Goal: Task Accomplishment & Management: Use online tool/utility

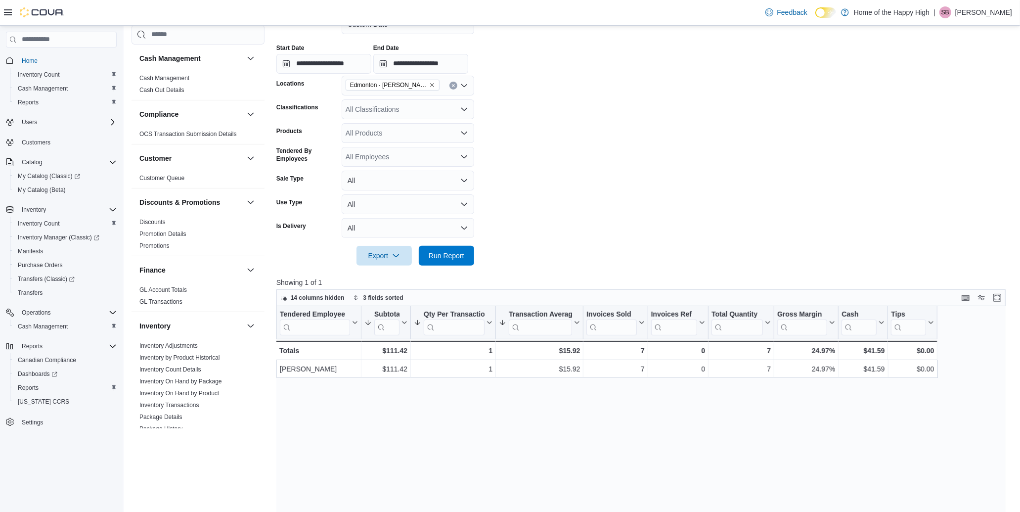
scroll to position [55, 0]
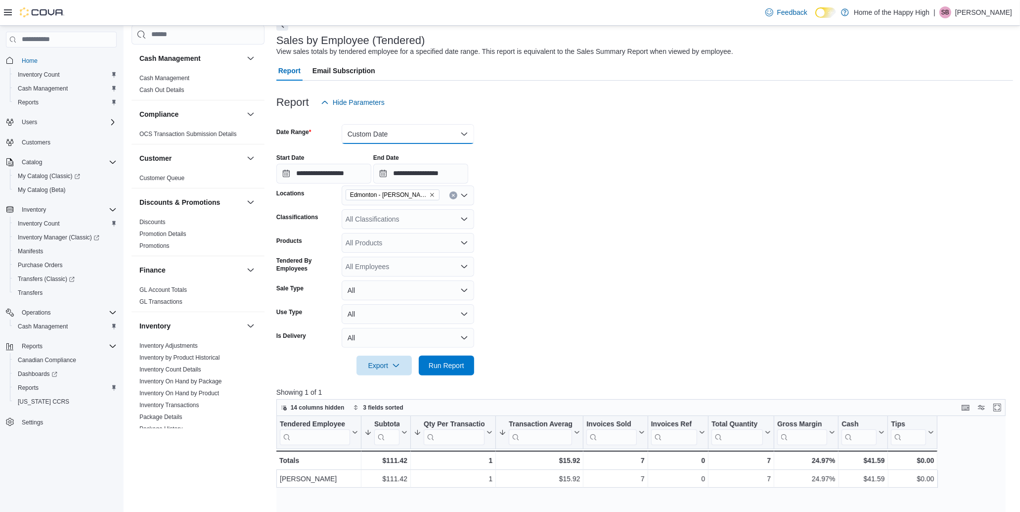
click at [424, 140] on button "Custom Date" at bounding box center [408, 134] width 133 height 20
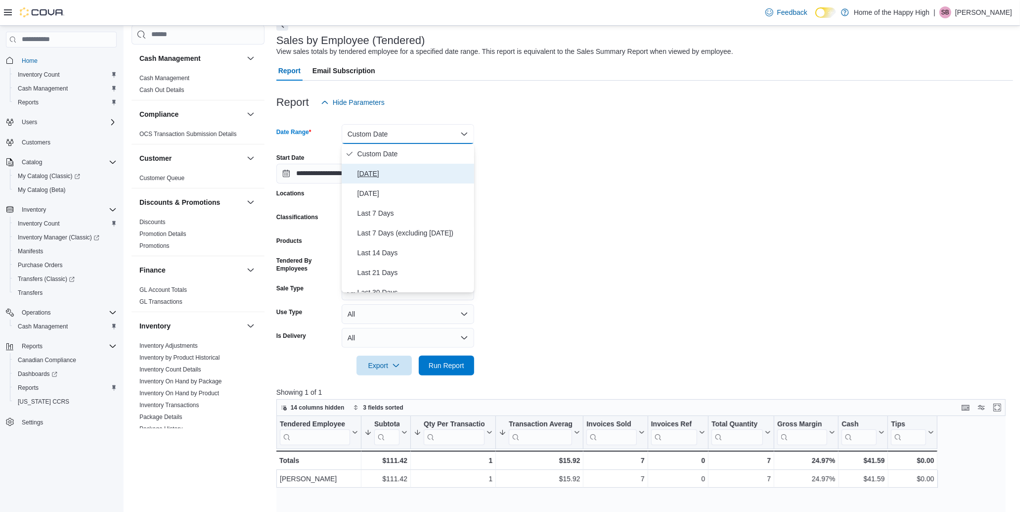
click at [384, 176] on span "[DATE]" at bounding box center [414, 174] width 113 height 12
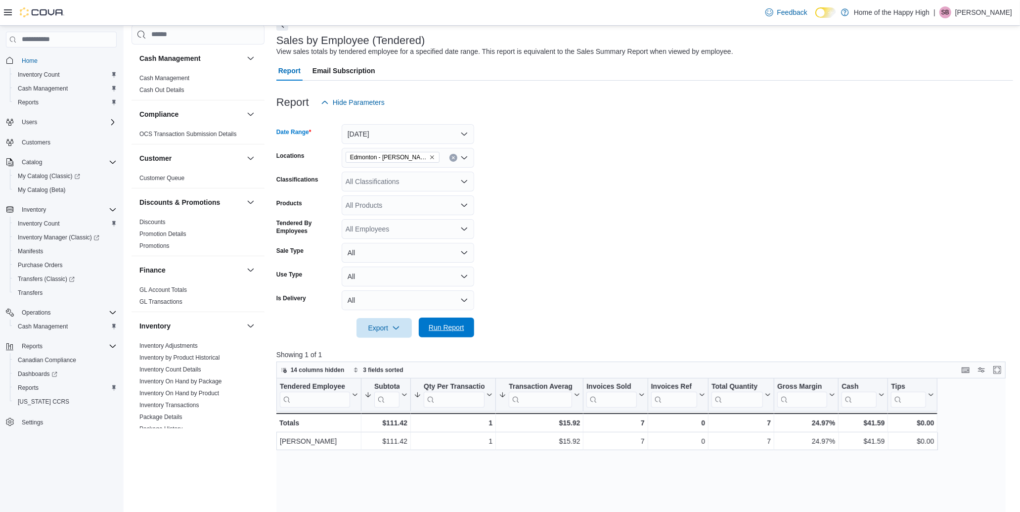
click at [443, 334] on span "Run Report" at bounding box center [447, 328] width 44 height 20
click at [389, 135] on button "[DATE]" at bounding box center [408, 134] width 133 height 20
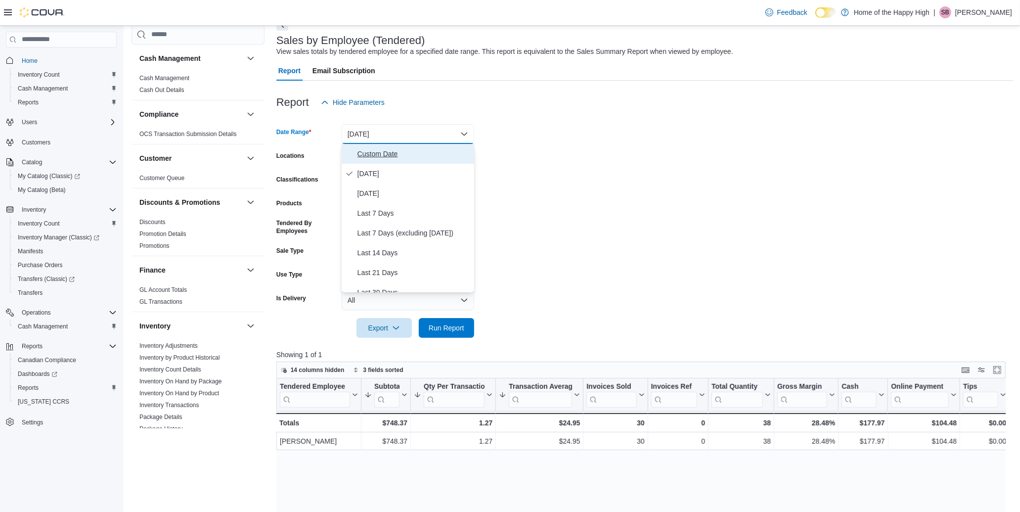
click at [383, 154] on span "Custom Date" at bounding box center [414, 154] width 113 height 12
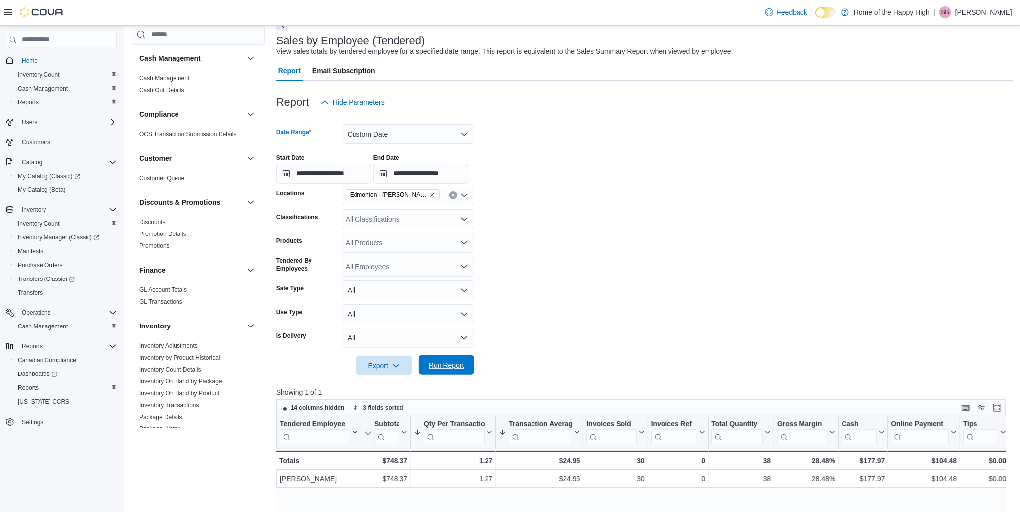
click at [451, 364] on span "Run Report" at bounding box center [447, 365] width 36 height 10
click at [411, 127] on button "Custom Date" at bounding box center [408, 134] width 133 height 20
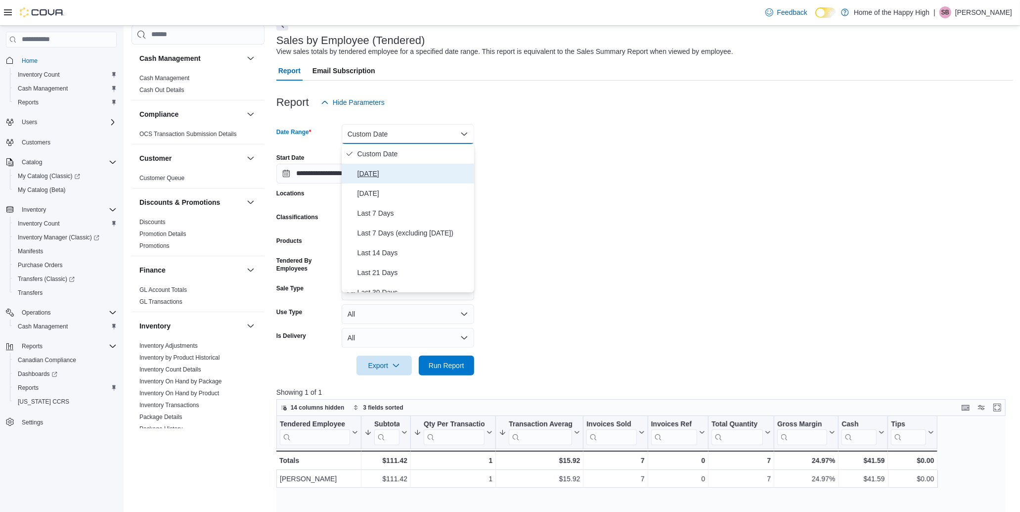
click at [355, 168] on button "[DATE]" at bounding box center [408, 174] width 133 height 20
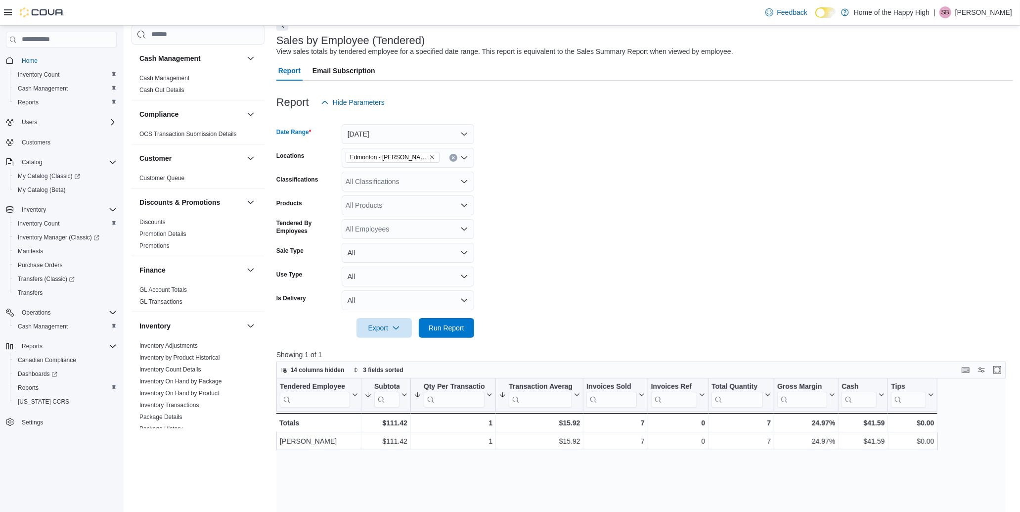
click at [394, 122] on div at bounding box center [645, 118] width 737 height 12
click at [390, 130] on button "[DATE]" at bounding box center [408, 134] width 133 height 20
click at [386, 151] on span "Custom Date" at bounding box center [414, 154] width 113 height 12
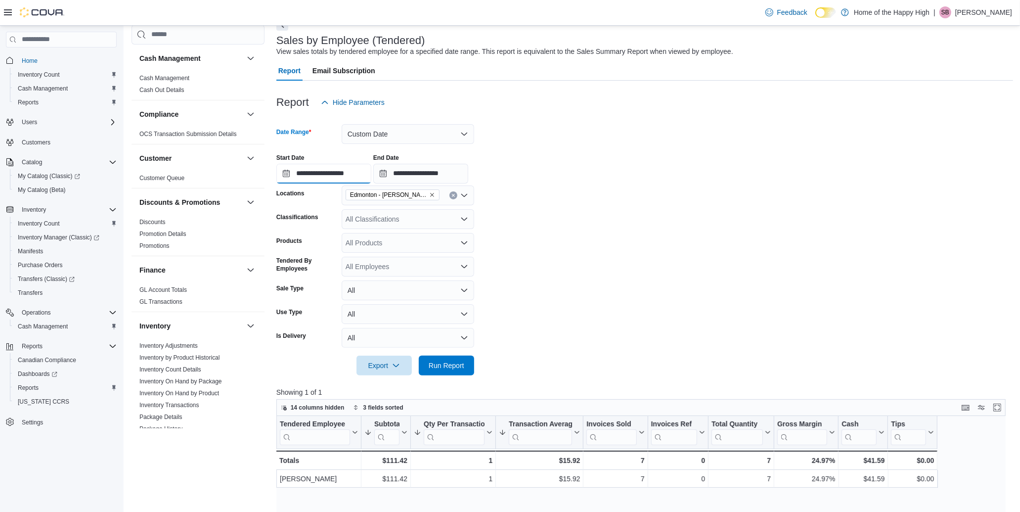
click at [366, 176] on input "**********" at bounding box center [324, 174] width 95 height 20
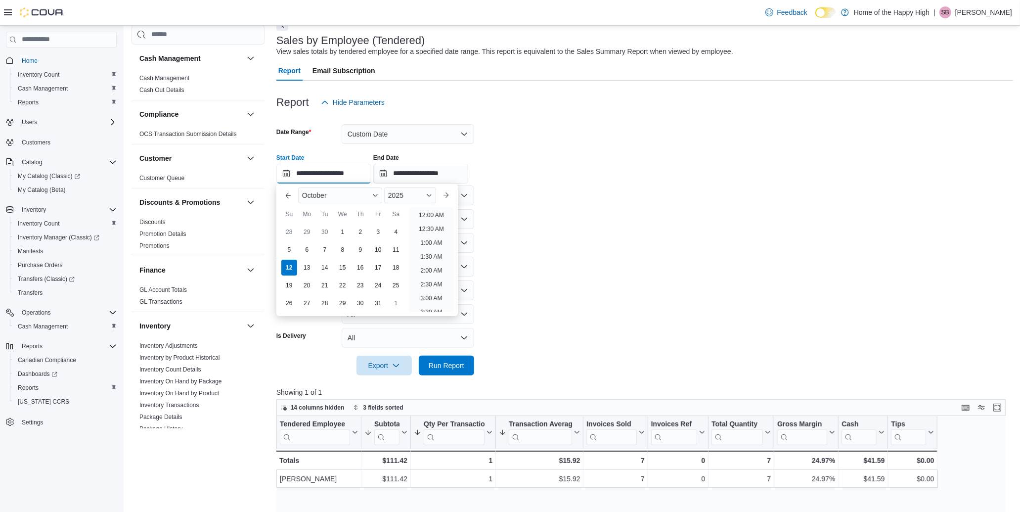
scroll to position [363, 0]
click at [424, 216] on li "1:00 PM" at bounding box center [431, 212] width 30 height 12
type input "**********"
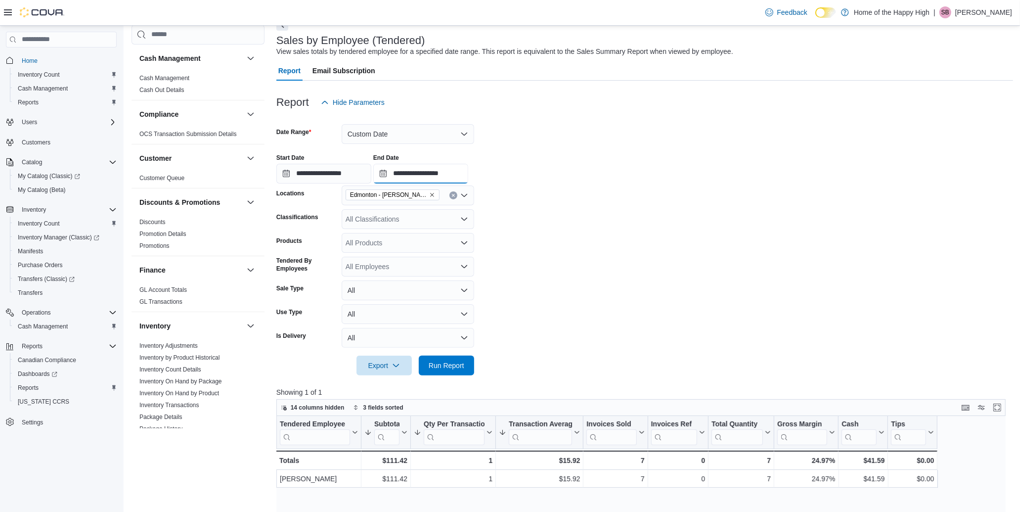
click at [461, 174] on input "**********" at bounding box center [420, 174] width 95 height 20
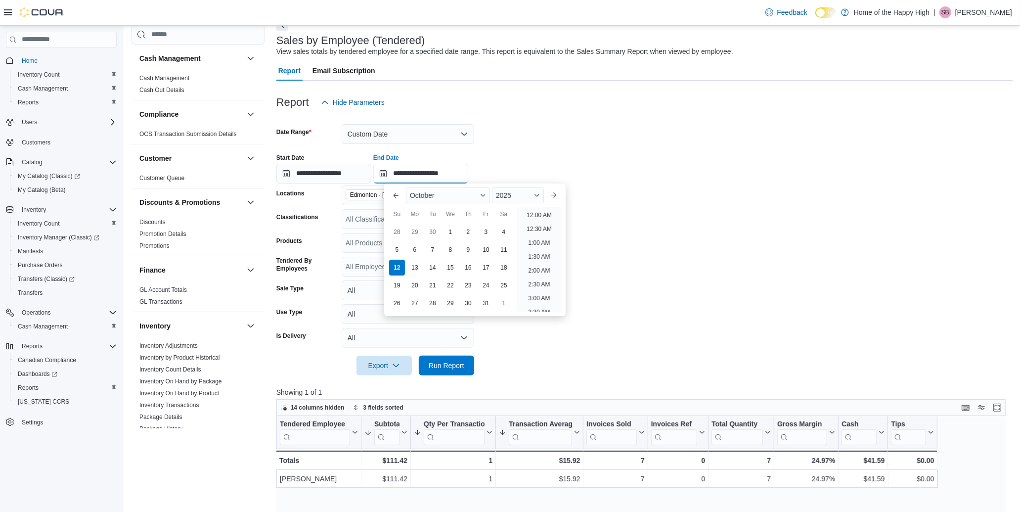
scroll to position [391, 0]
click at [525, 214] on li "2:00 PM" at bounding box center [539, 212] width 30 height 12
type input "**********"
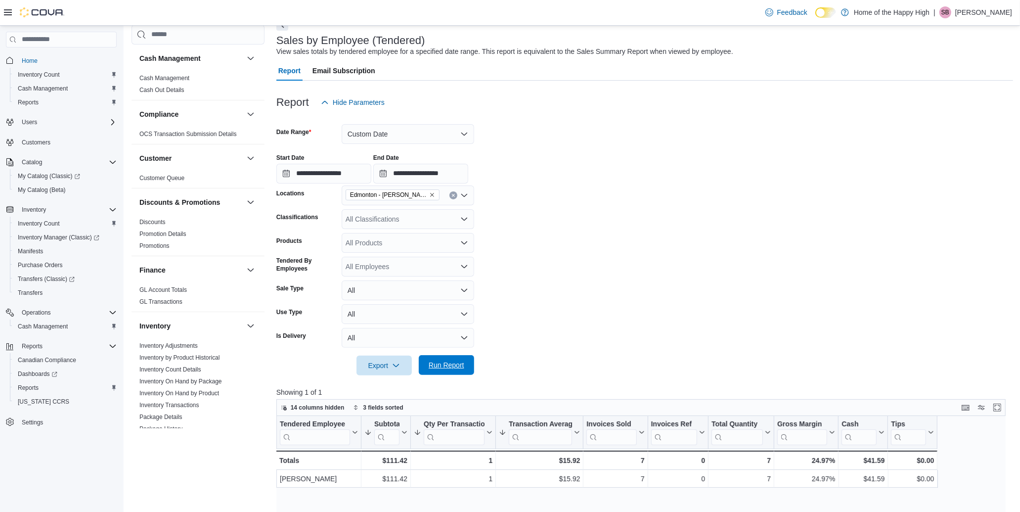
click at [463, 371] on span "Run Report" at bounding box center [447, 365] width 44 height 20
click at [360, 141] on button "Custom Date" at bounding box center [408, 134] width 133 height 20
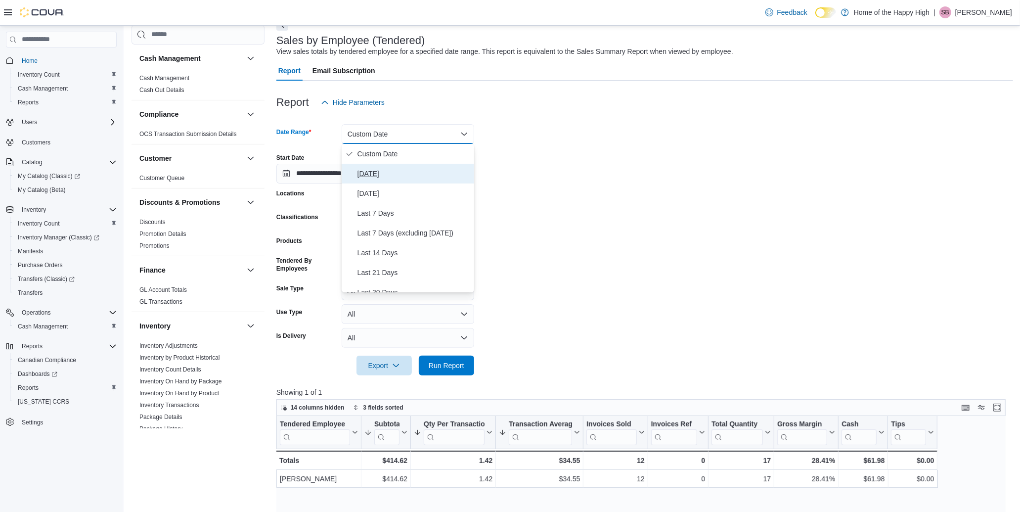
click at [372, 174] on span "[DATE]" at bounding box center [414, 174] width 113 height 12
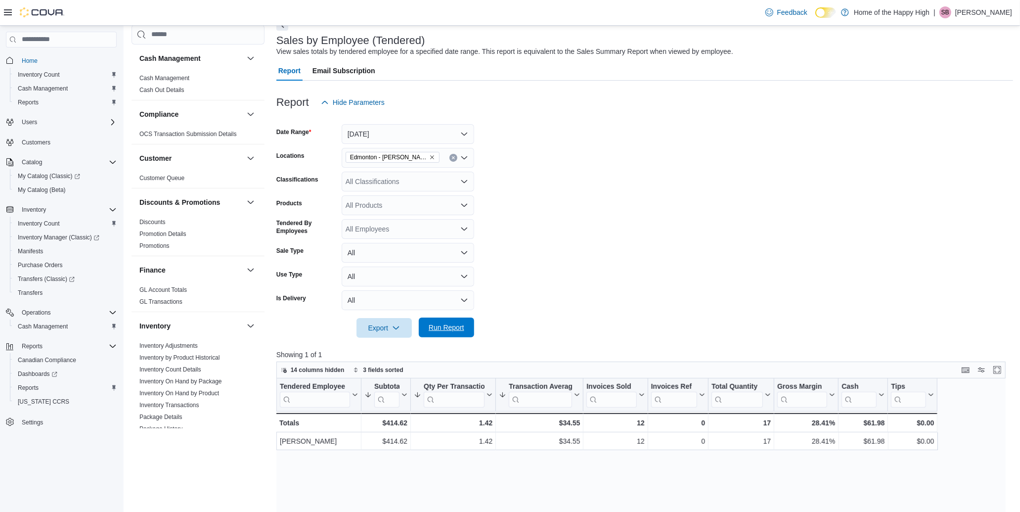
click at [449, 324] on span "Run Report" at bounding box center [447, 328] width 36 height 10
